Goal: Entertainment & Leisure: Consume media (video, audio)

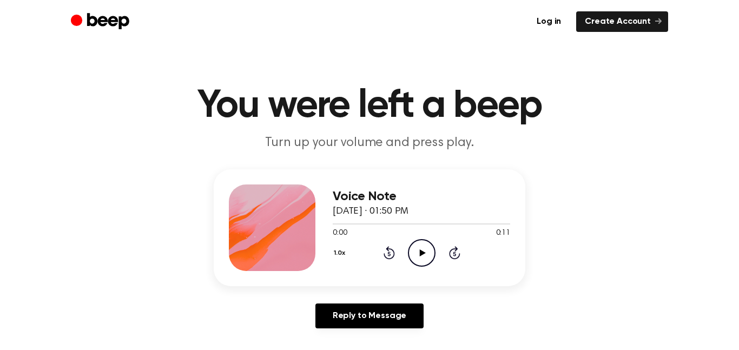
click at [415, 252] on icon "Play Audio" at bounding box center [422, 253] width 28 height 28
click at [415, 252] on icon "Pause Audio" at bounding box center [422, 253] width 28 height 28
click at [331, 221] on div "Voice Note August 14, 2022 · 01:50 PM 0:08 0:11 Your browser does not support t…" at bounding box center [369, 227] width 311 height 117
click at [333, 224] on div at bounding box center [421, 223] width 177 height 9
click at [409, 273] on div "Voice Note August 14, 2022 · 01:50 PM 0:00 0:11 Your browser does not support t…" at bounding box center [369, 227] width 311 height 117
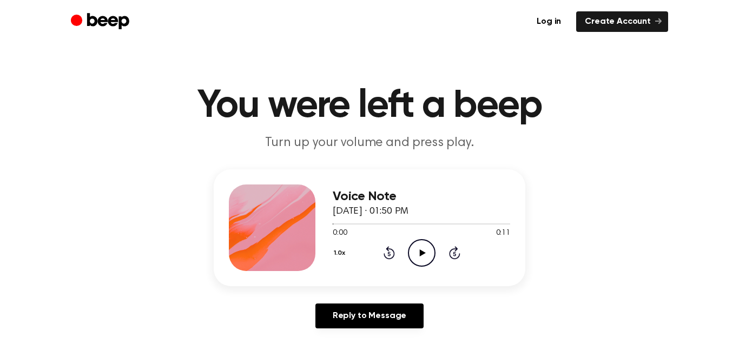
click at [425, 239] on icon "Play Audio" at bounding box center [422, 253] width 28 height 28
click at [425, 239] on icon "Pause Audio" at bounding box center [422, 253] width 28 height 28
click at [425, 239] on icon "Play Audio" at bounding box center [422, 253] width 28 height 28
click at [420, 248] on icon "Play Audio" at bounding box center [422, 253] width 28 height 28
click at [333, 224] on div at bounding box center [421, 223] width 177 height 9
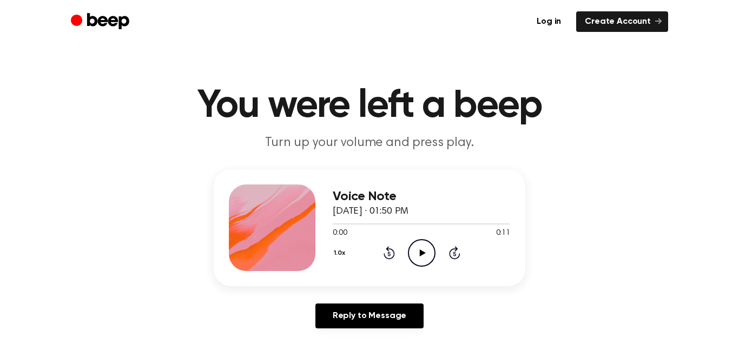
click at [415, 254] on icon "Play Audio" at bounding box center [422, 253] width 28 height 28
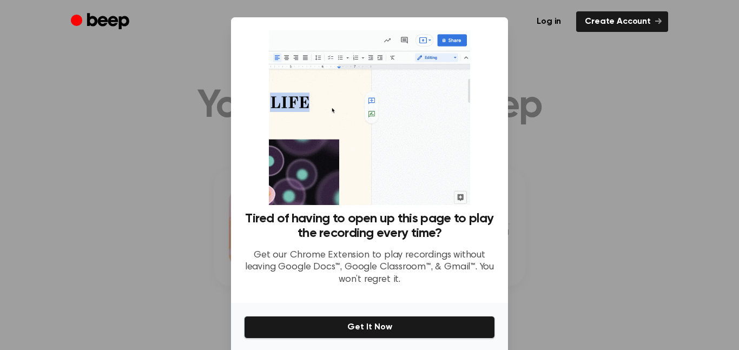
click at [550, 128] on div at bounding box center [369, 175] width 739 height 350
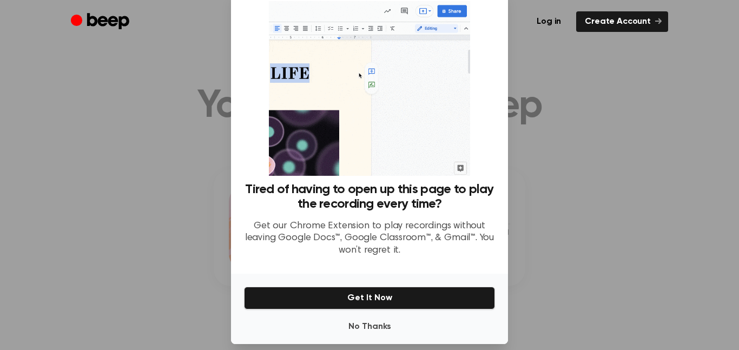
scroll to position [25, 0]
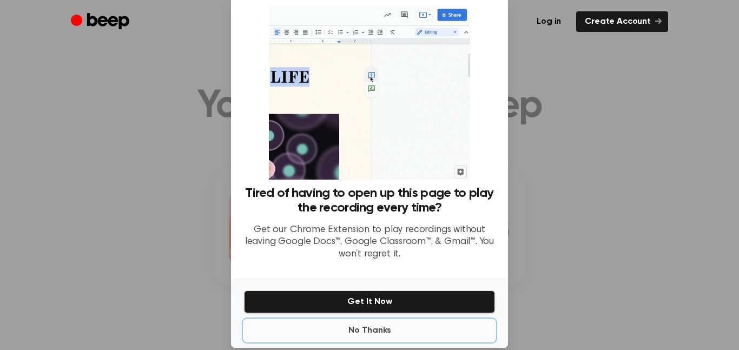
click at [389, 330] on button "No Thanks" at bounding box center [369, 331] width 251 height 22
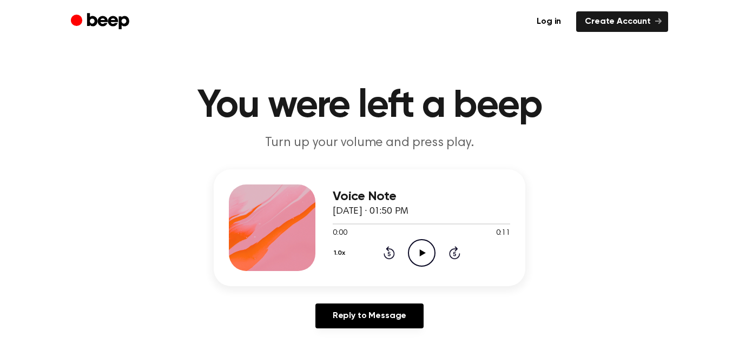
click at [425, 257] on icon "Play Audio" at bounding box center [422, 253] width 28 height 28
click at [417, 256] on icon "Play Audio" at bounding box center [422, 253] width 28 height 28
click at [104, 169] on div "Voice Note [DATE] · 01:51 PM 0:09 0:09 Your browser does not support the [objec…" at bounding box center [369, 253] width 713 height 168
